Goal: Task Accomplishment & Management: Use online tool/utility

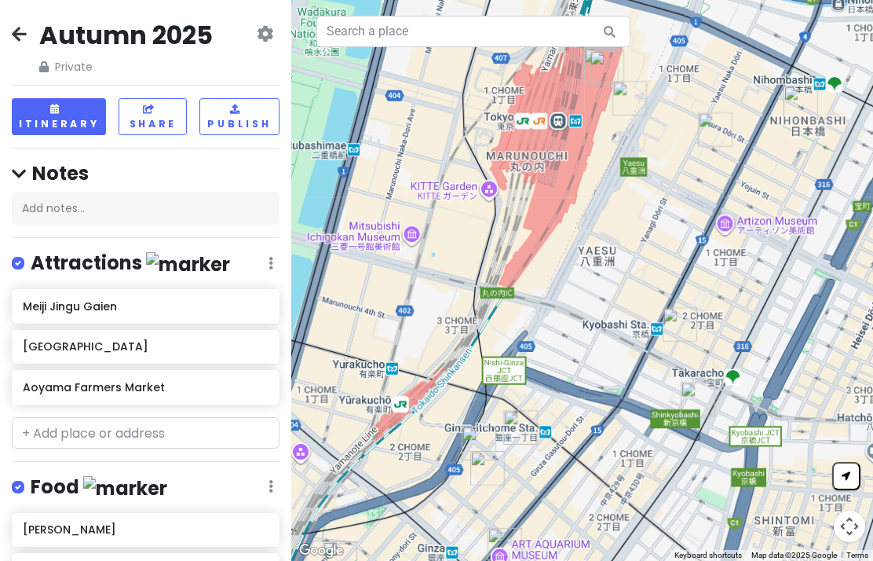
scroll to position [928, 0]
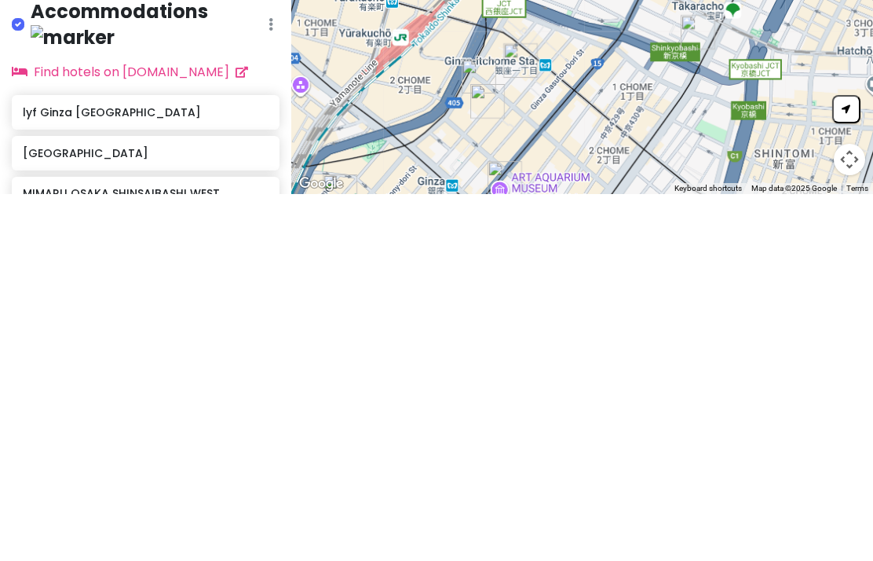
type input "The hotel"
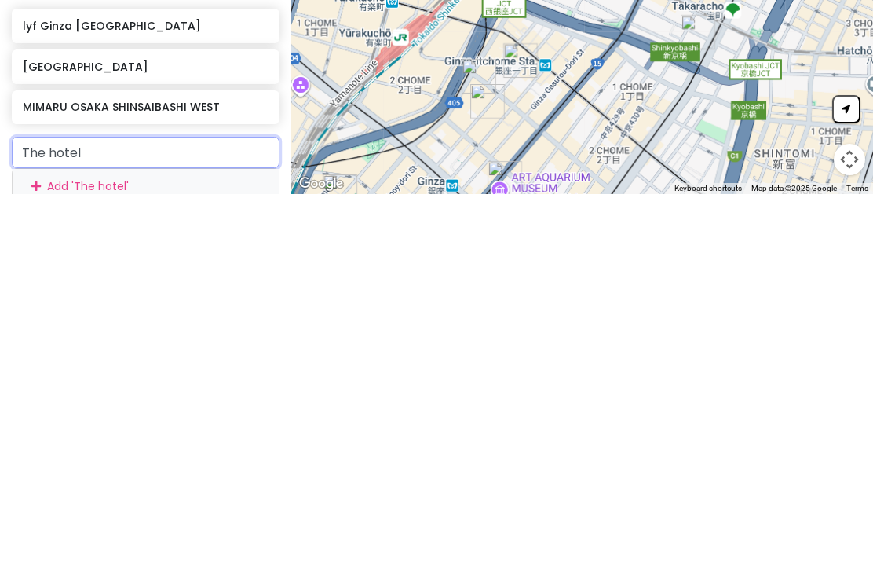
scroll to position [1016, 0]
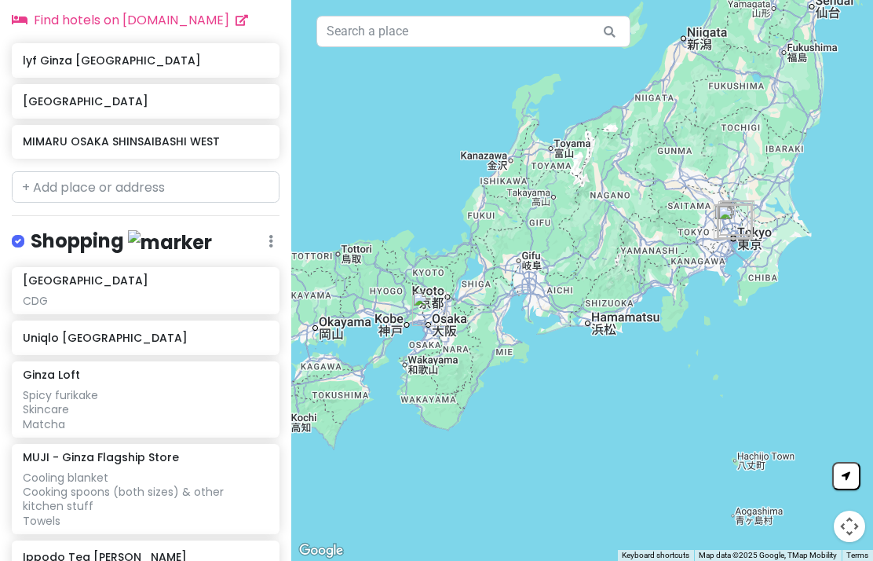
scroll to position [1352, 0]
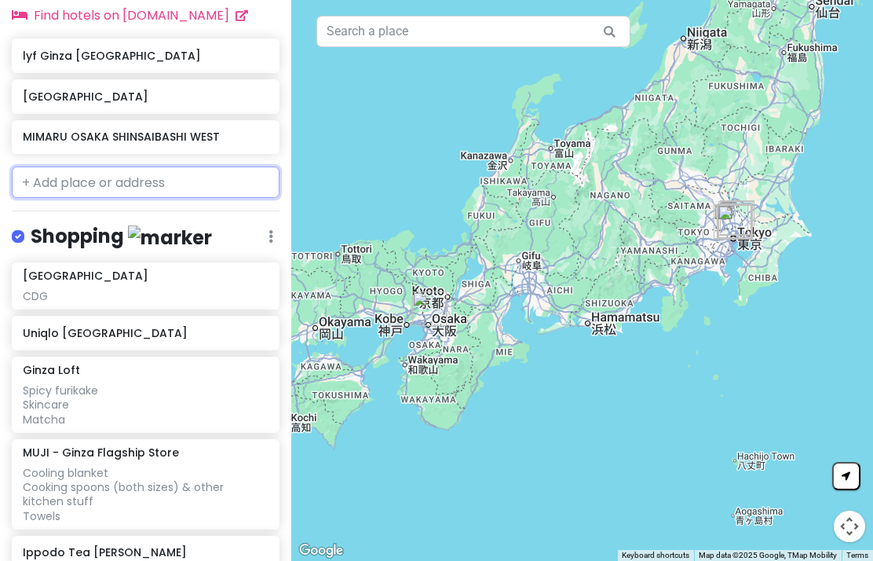
click at [35, 176] on input "text" at bounding box center [146, 182] width 268 height 31
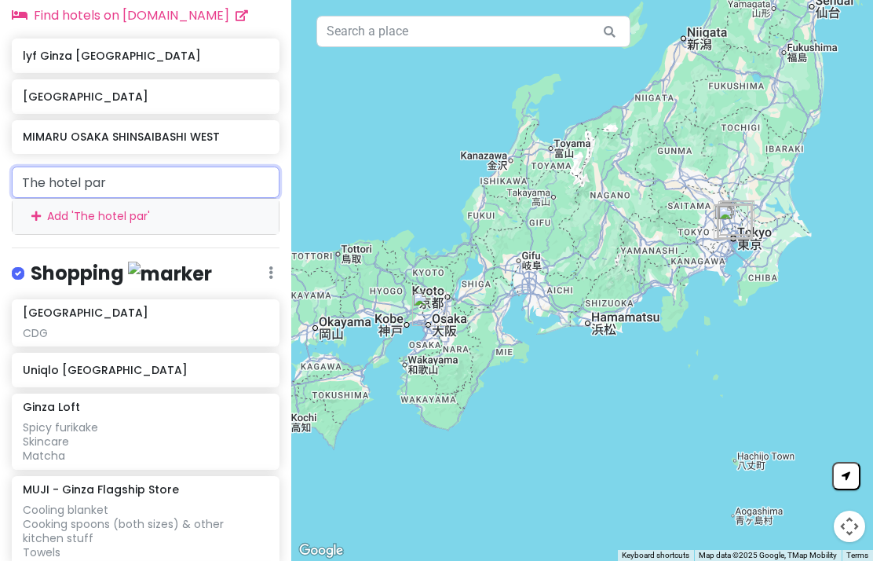
type input "The hotel park"
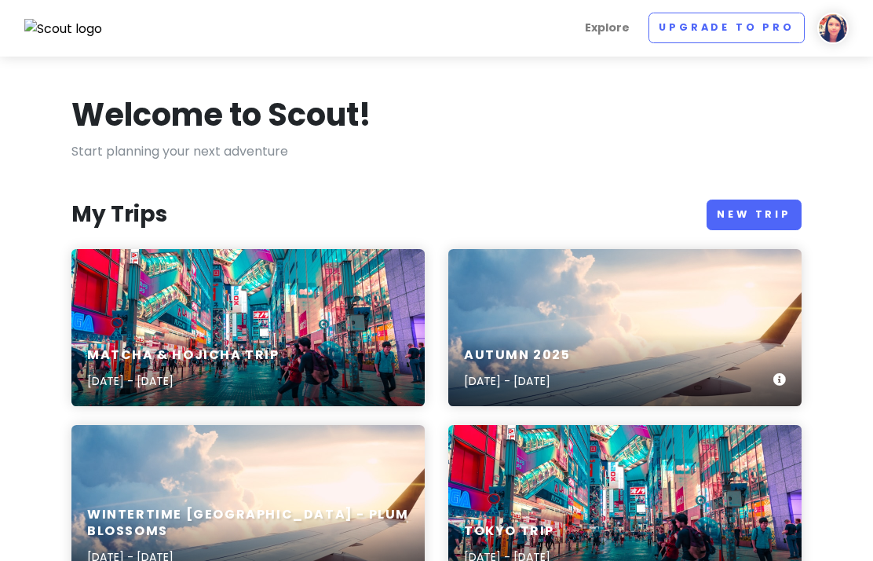
click at [596, 330] on div "Autumn [DATE], 2025 - [DATE]" at bounding box center [624, 327] width 353 height 157
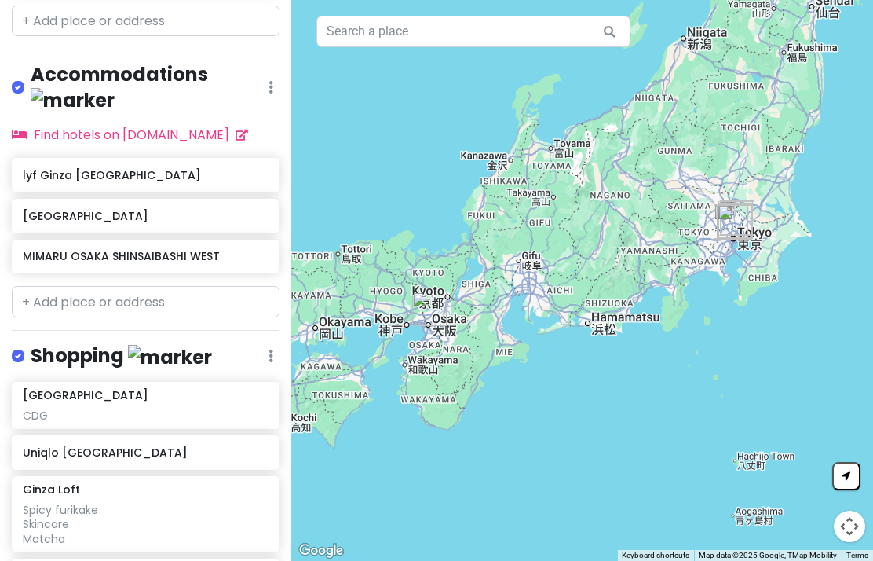
scroll to position [1323, 0]
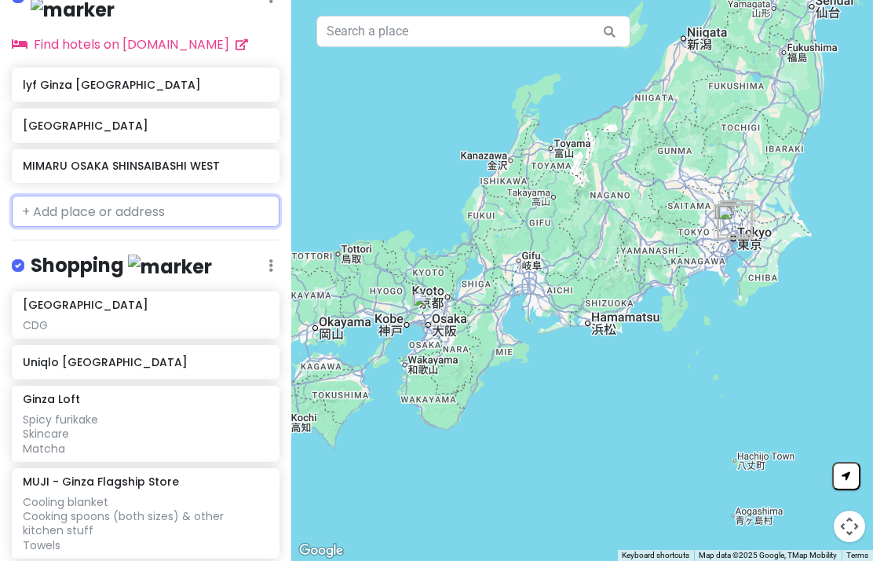
click at [47, 196] on input "text" at bounding box center [146, 211] width 268 height 31
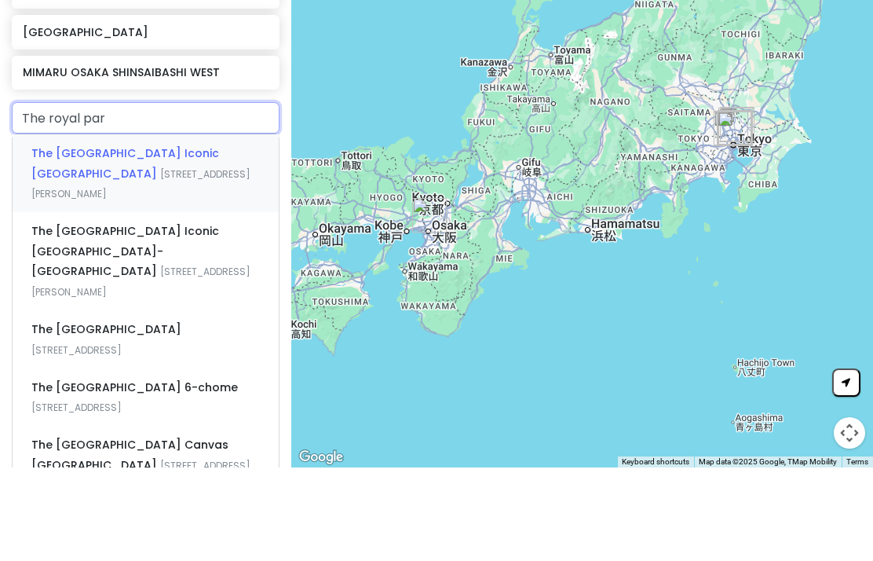
type input "The royal park"
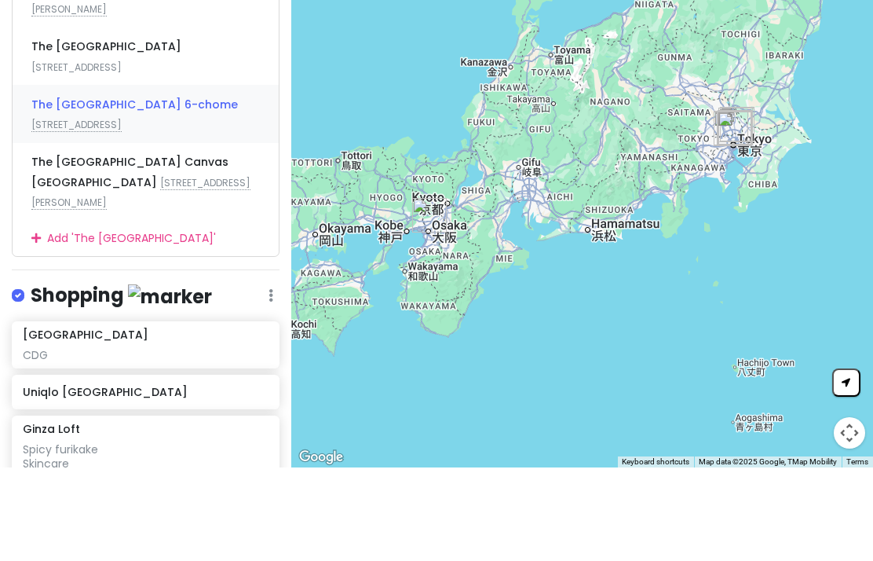
click at [62, 190] on span "The Royal Park Hotel Ginza 6-chome" at bounding box center [134, 198] width 207 height 16
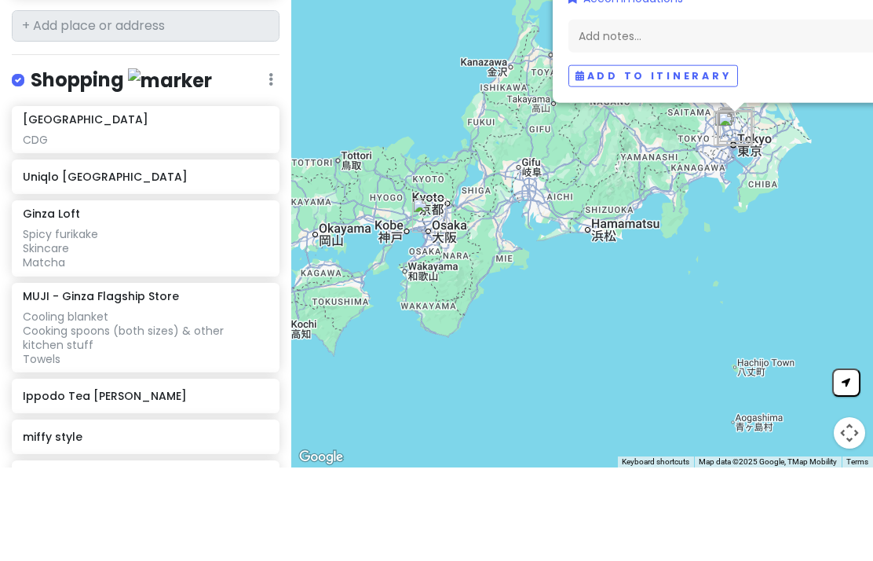
scroll to position [63, 0]
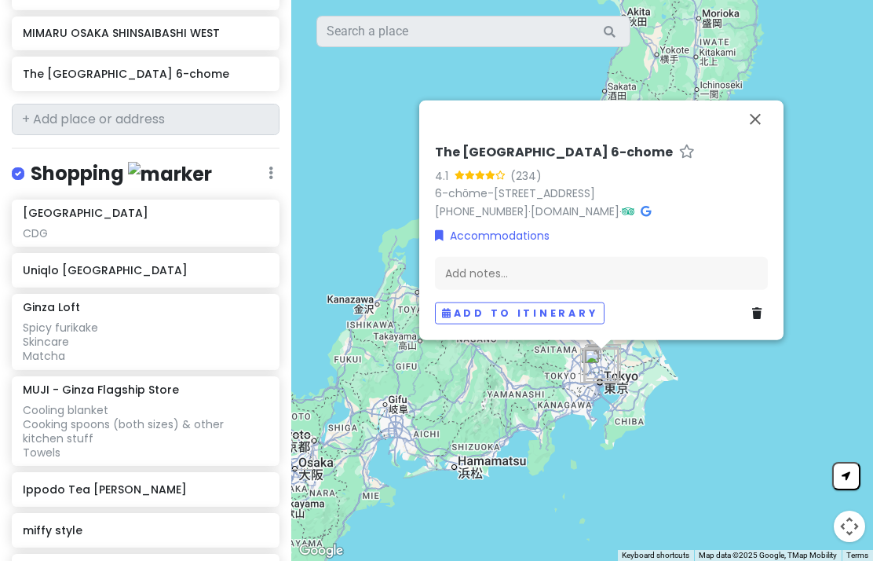
click at [756, 101] on button "Close" at bounding box center [756, 120] width 38 height 38
